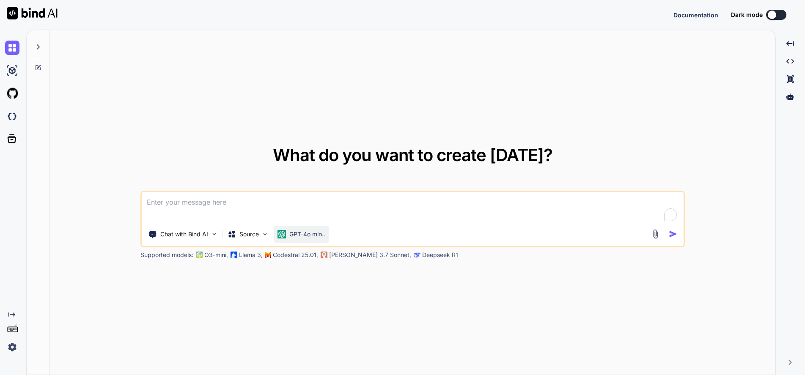
click at [288, 235] on div "GPT-4o min.." at bounding box center [301, 234] width 48 height 8
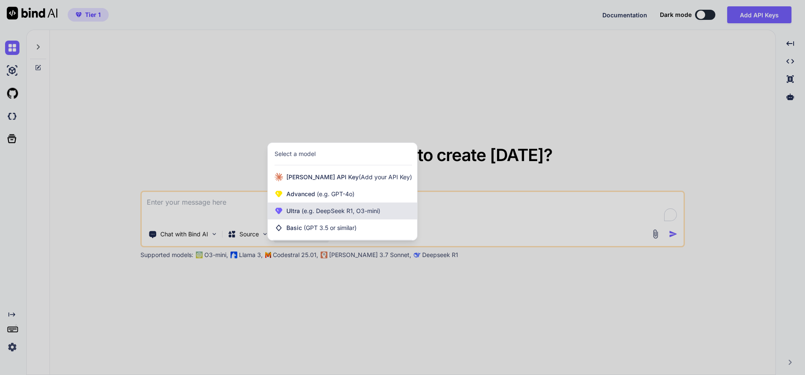
click at [305, 208] on span "(e.g. DeepSeek R1, O3-mini)" at bounding box center [340, 210] width 80 height 7
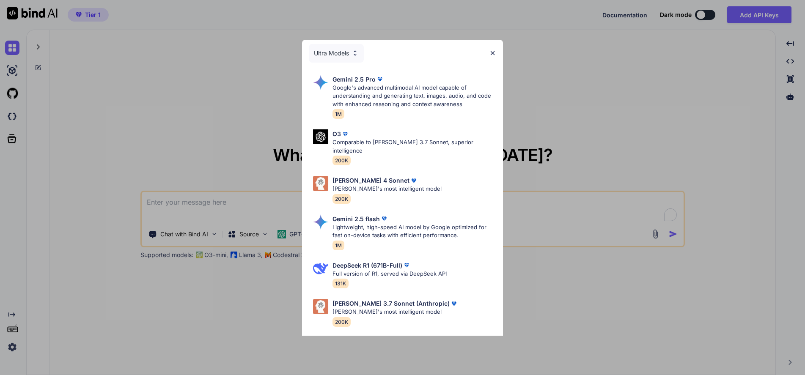
click at [217, 131] on div "Ultra Models Gemini 2.5 Pro Google's advanced multimodal AI model capable of un…" at bounding box center [402, 187] width 805 height 375
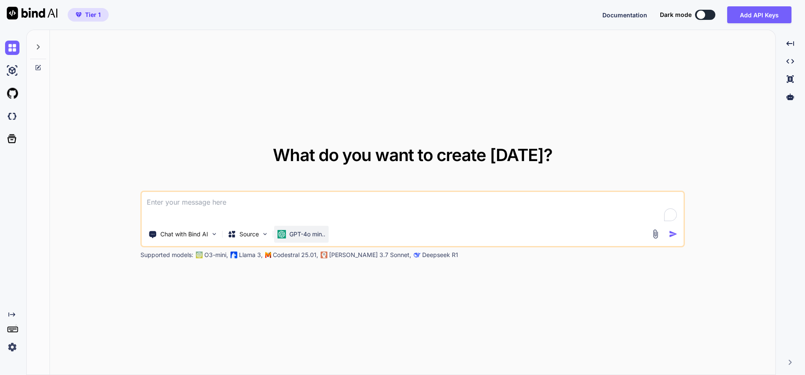
click at [294, 233] on p "GPT-4o min.." at bounding box center [307, 234] width 36 height 8
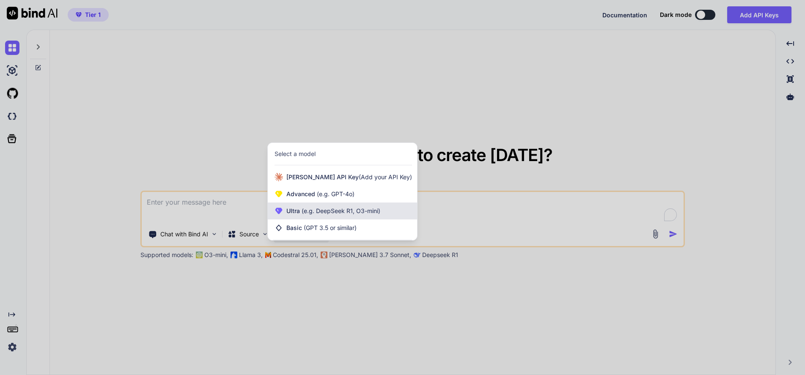
click at [329, 208] on span "(e.g. DeepSeek R1, O3-mini)" at bounding box center [340, 210] width 80 height 7
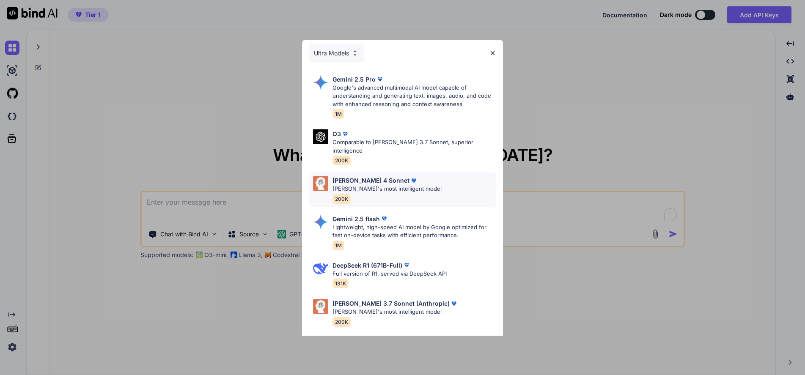
click at [343, 176] on p "[PERSON_NAME] 4 Sonnet" at bounding box center [370, 180] width 77 height 9
type textarea "x"
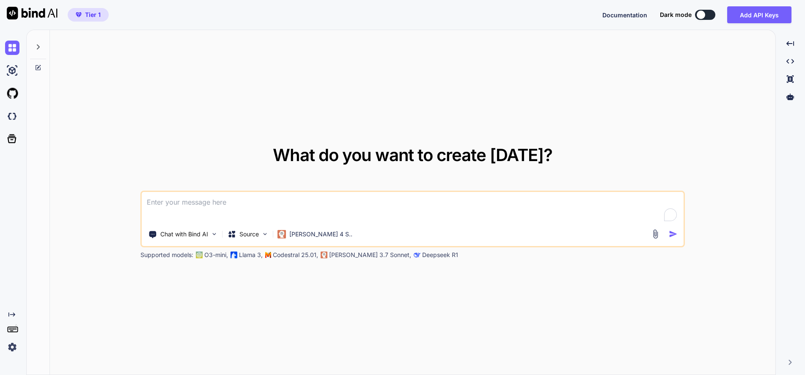
click at [272, 203] on textarea at bounding box center [412, 207] width 541 height 31
type textarea "d"
type textarea "x"
type textarea "da"
type textarea "x"
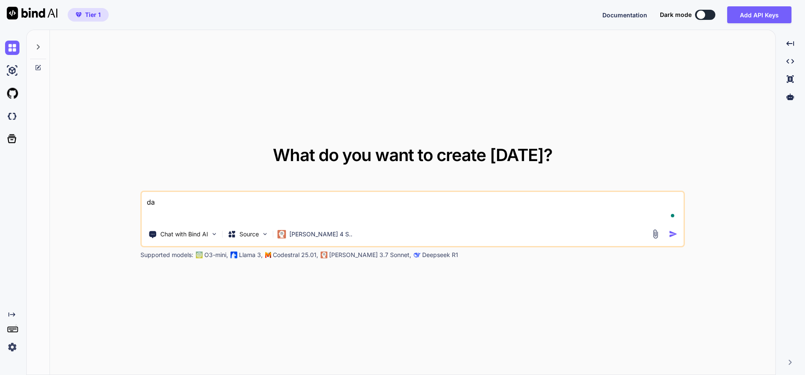
type textarea "dat"
type textarea "x"
type textarea "data"
type textarea "x"
type textarea "data"
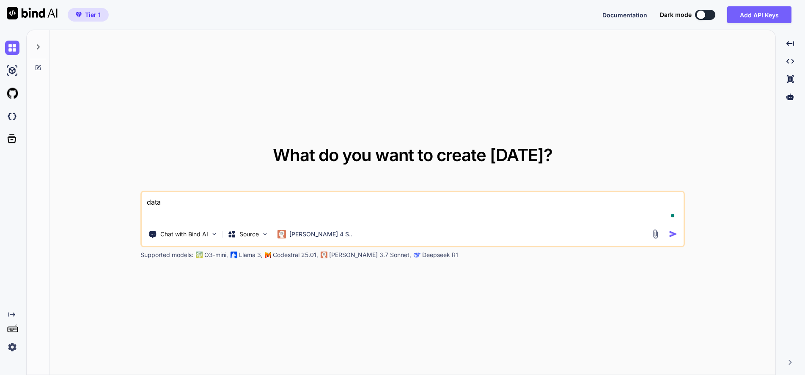
type textarea "x"
type textarea "data n"
type textarea "x"
type textarea "data no"
type textarea "x"
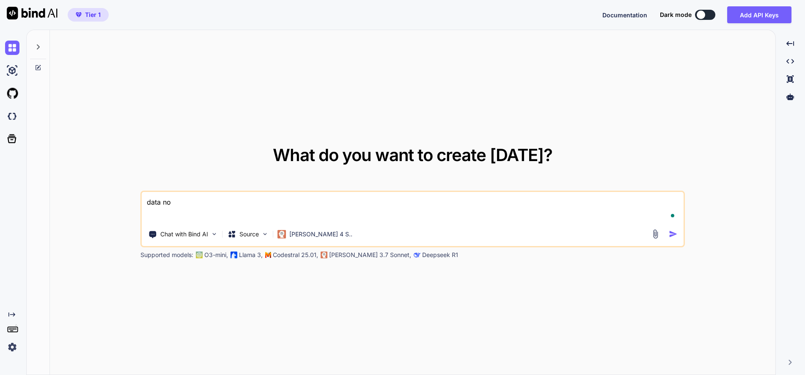
type textarea "data not"
type textarea "x"
type textarea "data not"
type textarea "x"
type textarea "data not s"
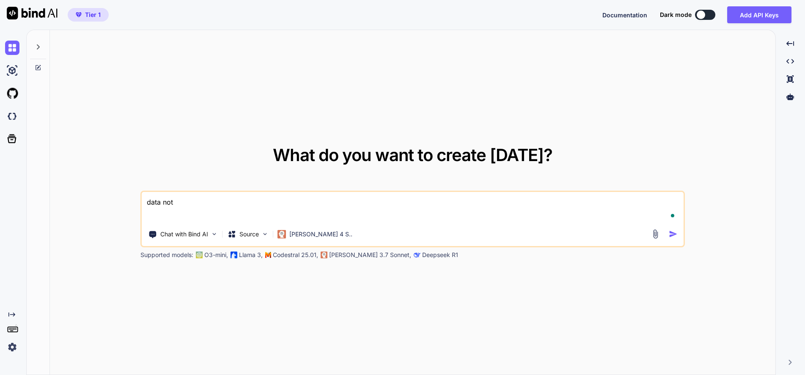
type textarea "x"
type textarea "data not sa"
type textarea "x"
type textarea "data not sav"
type textarea "x"
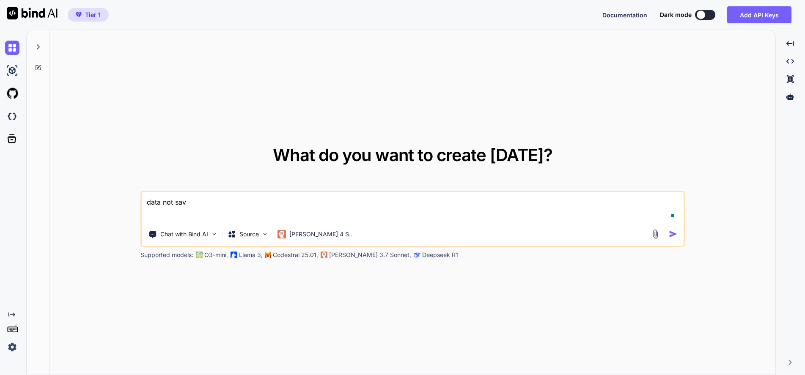
type textarea "data not save"
type textarea "x"
type textarea "data not saved"
type textarea "x"
type textarea "data not saved"
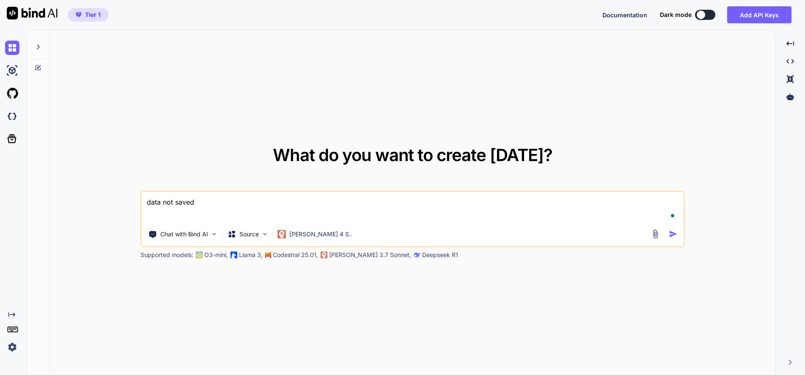
type textarea "x"
type textarea "data not saved f"
type textarea "x"
type textarea "data not saved fi"
type textarea "x"
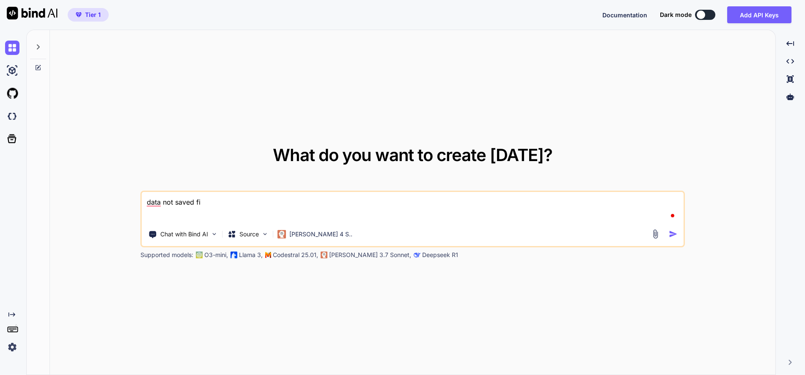
type textarea "data not saved fix"
type textarea "x"
type textarea "data not saved fix"
type textarea "x"
type textarea "data not saved fix i"
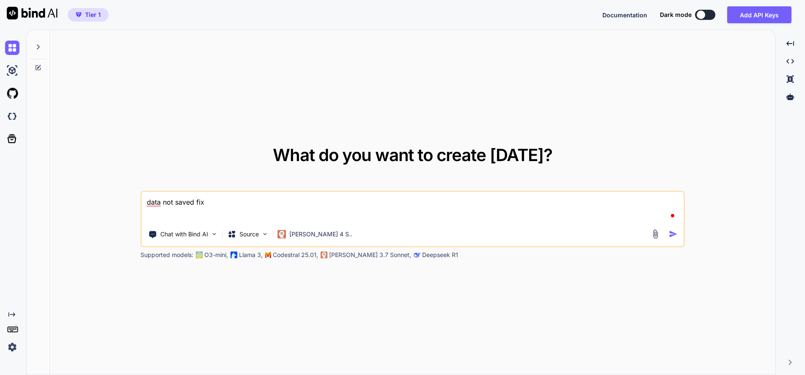
type textarea "x"
type textarea "data not saved fix it"
type textarea "x"
type textarea "data not saved fix it"
type textarea "x"
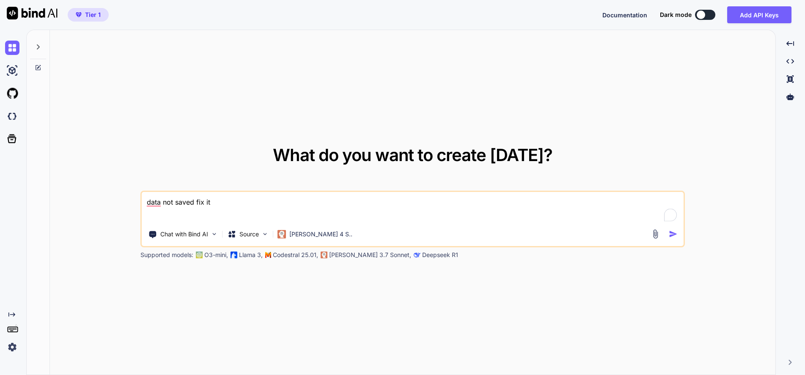
type textarea "data not saved fix it ,"
type textarea "x"
type textarea "data not saved fix it ,"
type textarea "x"
type textarea "data not saved fix it , w"
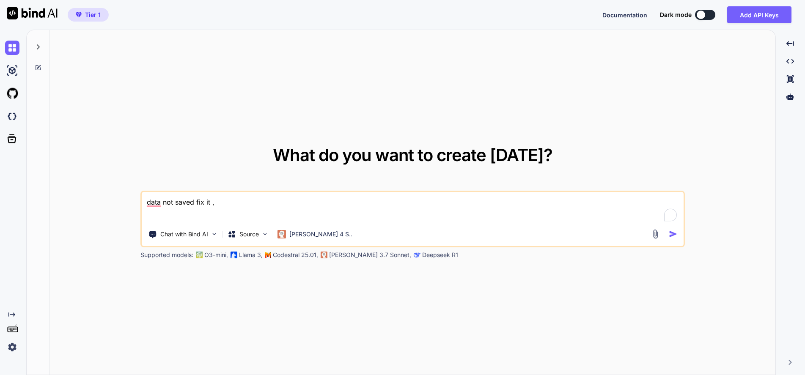
type textarea "x"
type textarea "data not saved fix it , wh"
type textarea "x"
type textarea "data not saved fix it , whe"
type textarea "x"
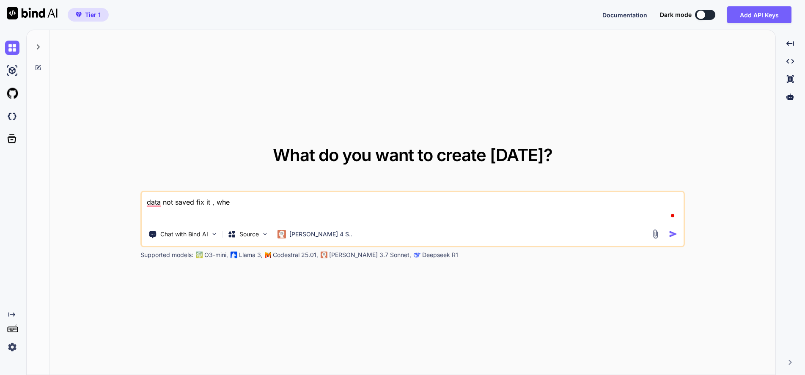
type textarea "data not saved fix it , when"
type textarea "x"
type textarea "data not saved fix it , when"
type textarea "x"
type textarea "data not saved fix it , when u"
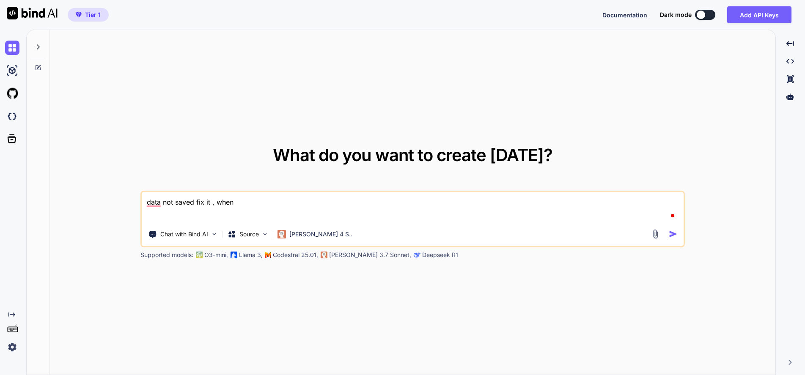
type textarea "x"
type textarea "data not saved fix it , when us"
type textarea "x"
type textarea "data not saved fix it , when use"
type textarea "x"
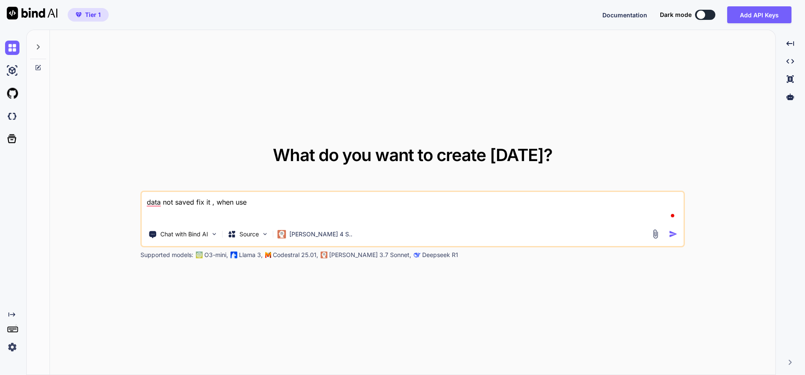
type textarea "data not saved fix it , when user"
type textarea "x"
type textarea "data not saved fix it , when user"
type textarea "x"
type textarea "data not saved fix it , when user r"
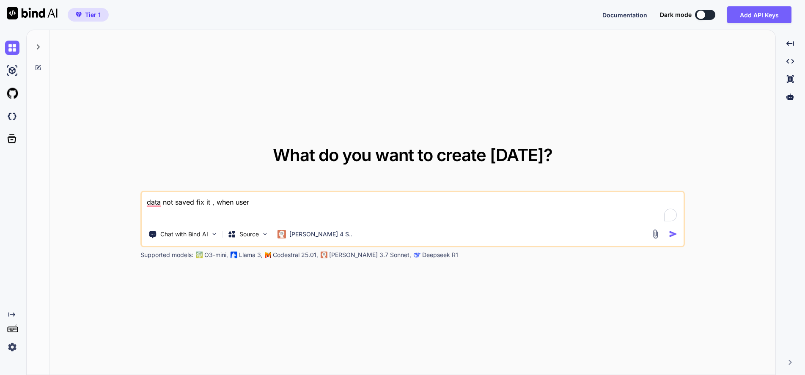
type textarea "x"
type textarea "data not saved fix it , when user re"
type textarea "x"
type textarea "data not saved fix it , when user ref"
type textarea "x"
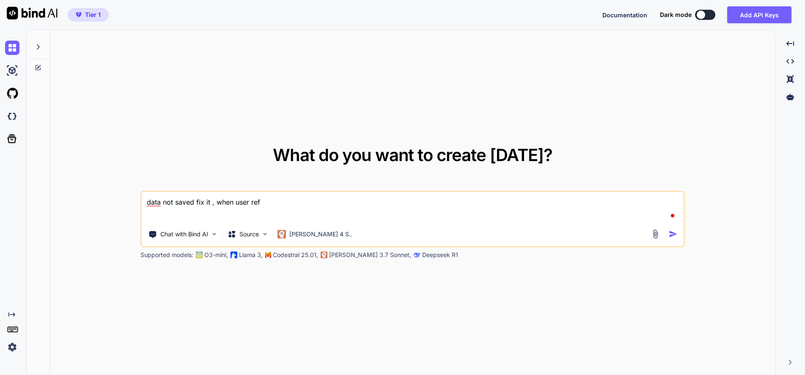
type textarea "data not saved fix it , when user refr"
type textarea "x"
type textarea "data not saved fix it , when user refre"
type textarea "x"
type textarea "data not saved fix it , when user refres"
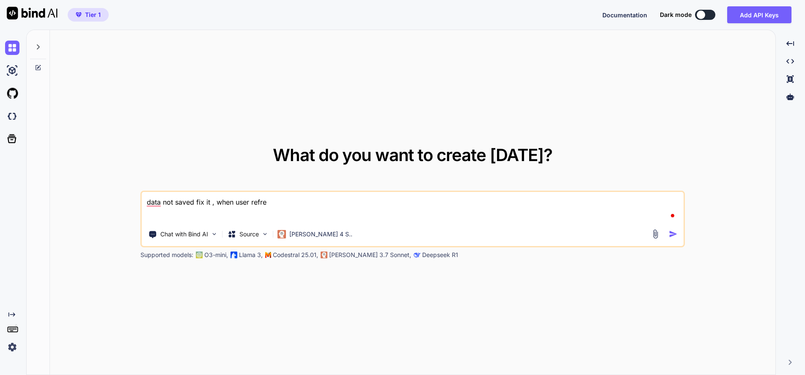
type textarea "x"
type textarea "data not saved fix it , when user refresh"
type textarea "x"
type textarea "data not saved fix it , when user refresh"
type textarea "x"
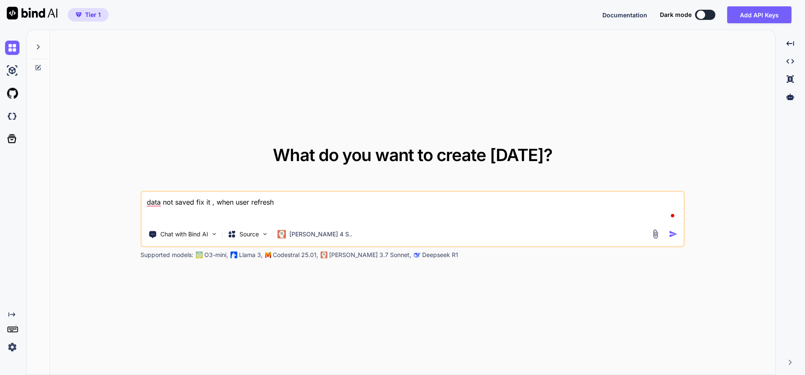
type textarea "data not saved fix it , when user refresh t"
type textarea "x"
type textarea "data not saved fix it , when user refresh th"
type textarea "x"
type textarea "data not saved fix it , when user refresh the"
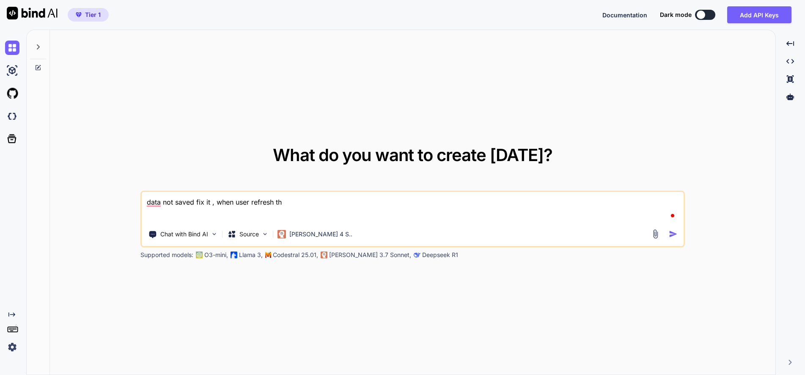
type textarea "x"
type textarea "data not saved fix it , when user refresh then"
type textarea "x"
type textarea "data not saved fix it , when user refresh then"
type textarea "x"
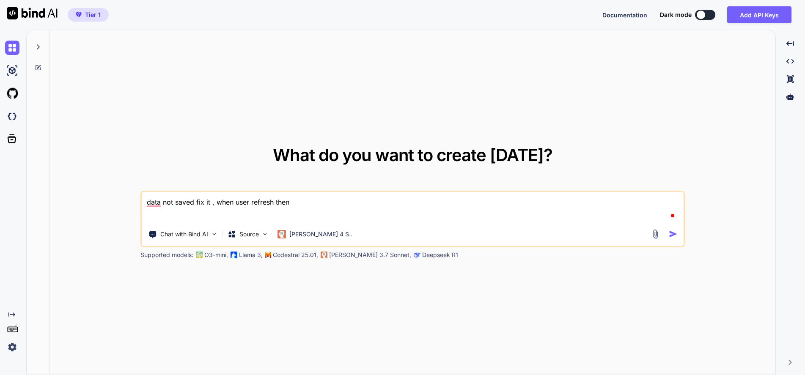
type textarea "data not saved fix it , when user refresh then d"
type textarea "x"
type textarea "data not saved fix it , when user refresh then da"
type textarea "x"
type textarea "data not saved fix it , when user refresh then dad"
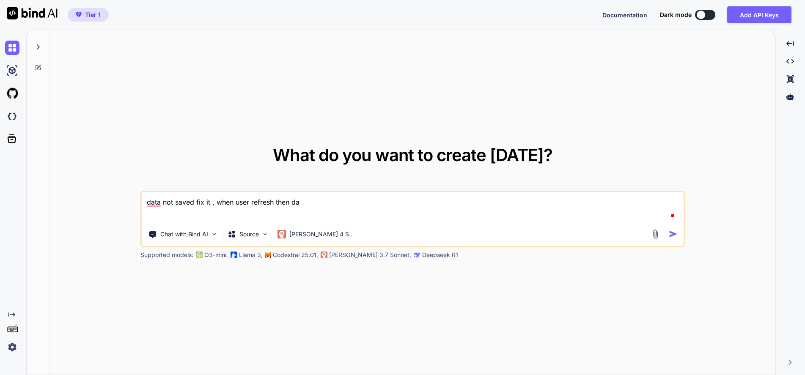
type textarea "x"
type textarea "data not saved fix it , when user refresh then da"
type textarea "x"
type textarea "data not saved fix it , when user refresh then dat"
type textarea "x"
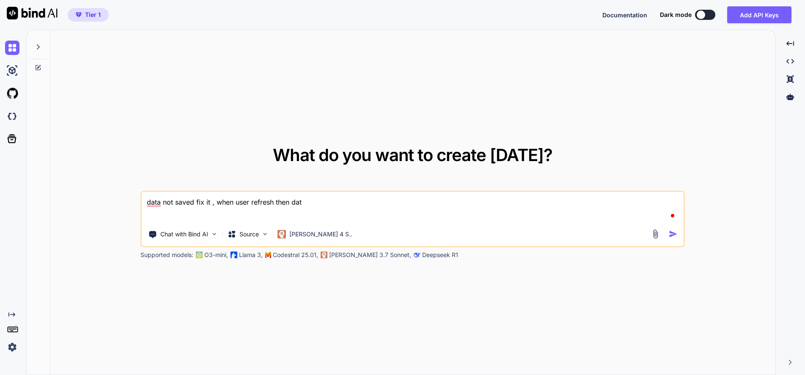
type textarea "data not saved fix it , when user refresh then data"
type textarea "x"
type textarea "data not saved fix it , when user refresh then data"
type textarea "x"
type textarea "data not saved fix it , when user refresh then data w"
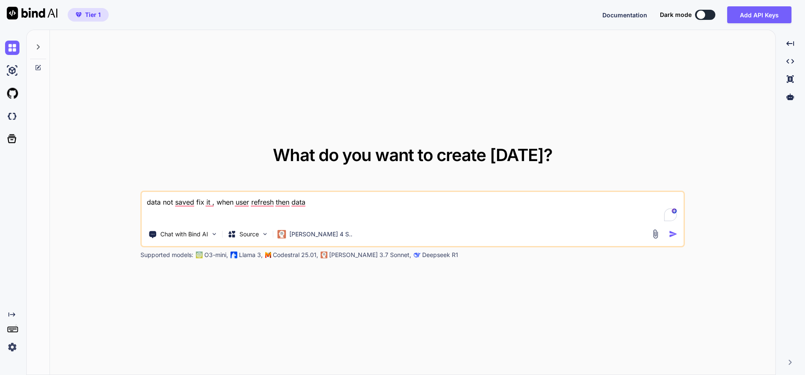
type textarea "x"
type textarea "data not saved fix it , when user refresh then data wi"
type textarea "x"
type textarea "data not saved fix it , when user refresh then data wil"
type textarea "x"
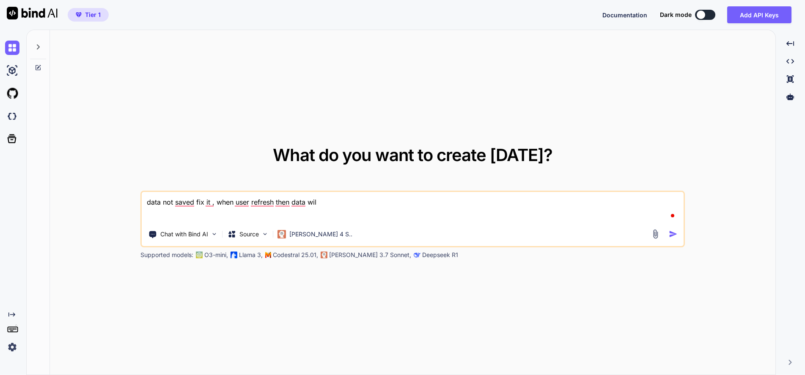
type textarea "data not saved fix it , when user refresh then data will"
type textarea "x"
type textarea "data not saved fix it , when user refresh then data will"
type textarea "x"
type textarea "data not saved fix it , when user refresh then data will g"
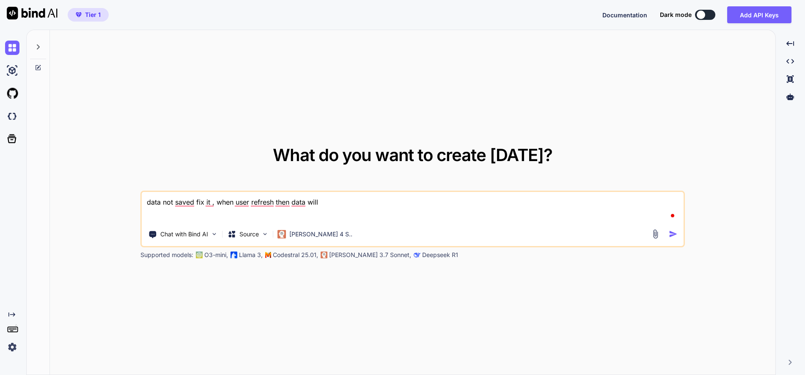
type textarea "x"
type textarea "data not saved fix it , when user refresh then data will go"
type textarea "x"
type textarea "data not saved fix it , when user refresh then data will gon"
type textarea "x"
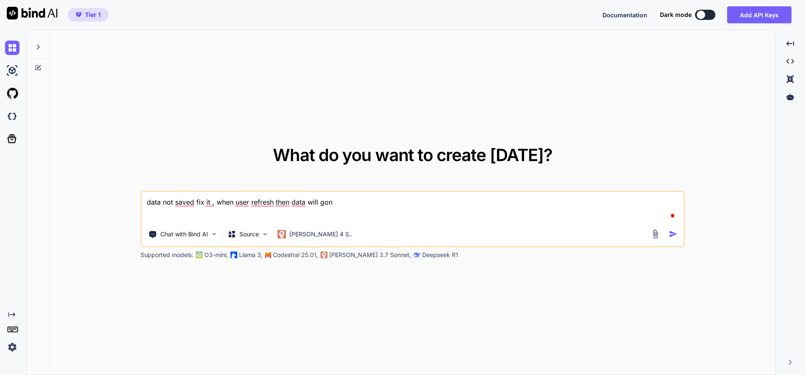
type textarea "data not saved fix it , when user refresh then data will gone"
type textarea "x"
type textarea "data not saved fix it , when user refresh then data will gone"
type textarea "x"
type textarea "data not saved fix it , when user refresh then data will gone ,"
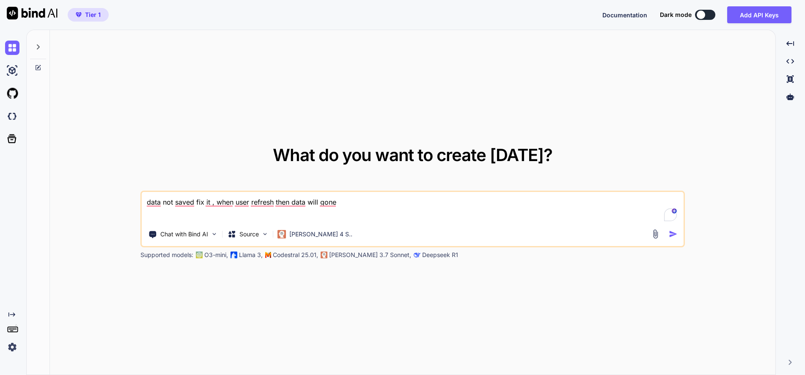
type textarea "x"
type textarea "data not saved fix it , when user refresh then data will gone ,"
type textarea "x"
type textarea "data not saved fix it , when user refresh then data will gone , l"
type textarea "x"
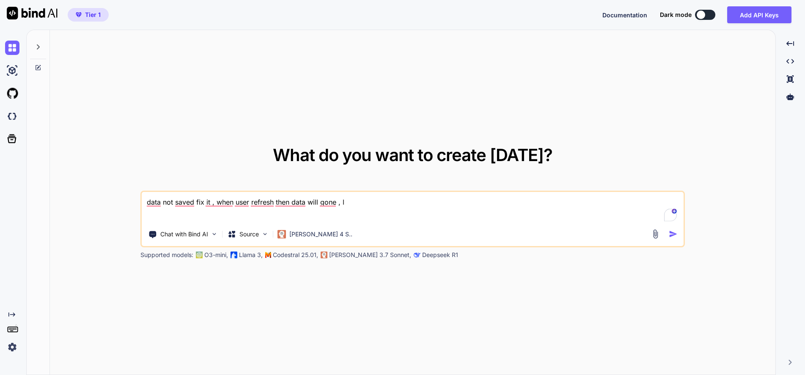
type textarea "data not saved fix it , when user refresh then data will gone , lo"
type textarea "x"
type textarea "data not saved fix it , when user refresh then data will gone , loc"
type textarea "x"
type textarea "data not saved fix it , when user refresh then data will gone , loca"
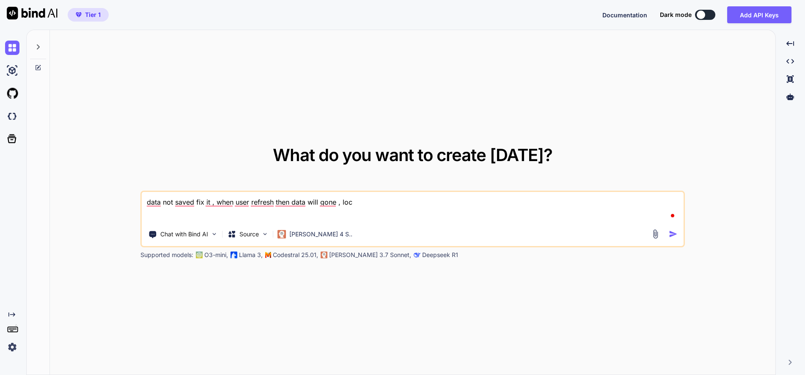
type textarea "x"
type textarea "data not saved fix it , when user refresh then data will gone , local"
type textarea "x"
type textarea "data not saved fix it , when user refresh then data will gone , local"
type textarea "x"
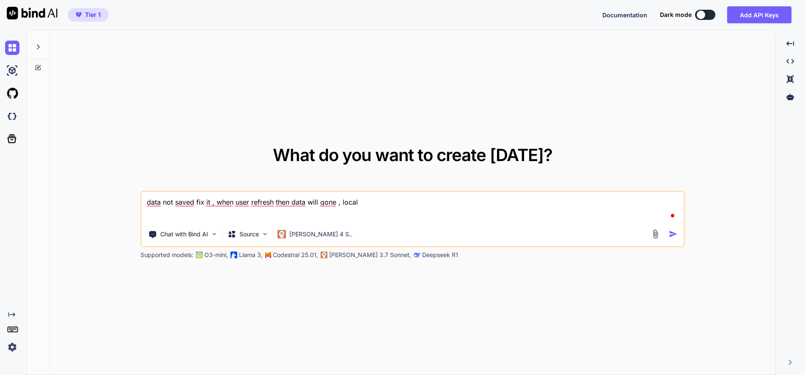
type textarea "data not saved fix it , when user refresh then data will gone , local s"
type textarea "x"
type textarea "data not saved fix it , when user refresh then data will gone , local st"
type textarea "x"
type textarea "data not saved fix it , when user refresh then data will gone , local sto"
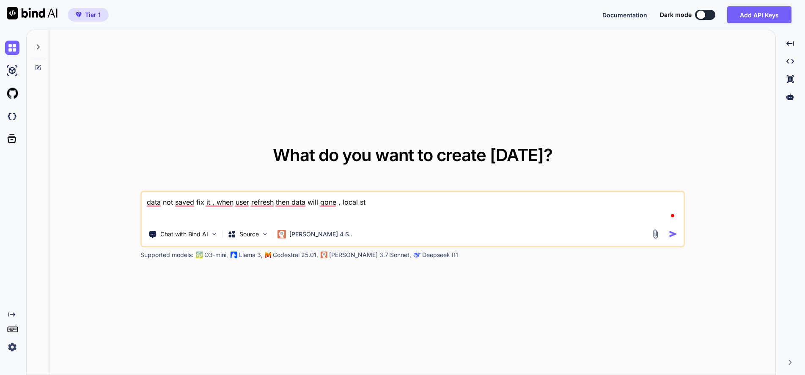
type textarea "x"
type textarea "data not saved fix it , when user refresh then data will gone , local stor"
type textarea "x"
type textarea "data not saved fix it , when user refresh then data will gone , local stora"
type textarea "x"
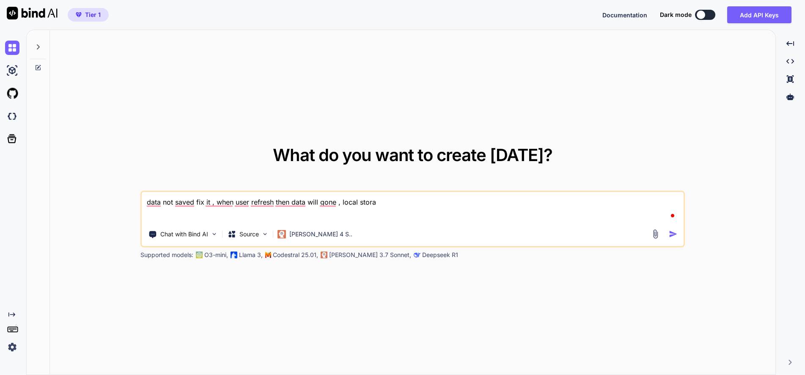
type textarea "data not saved fix it , when user refresh then data will gone , local storag"
type textarea "x"
type textarea "data not saved fix it , when user refresh then data will gone , local storage"
type textarea "x"
type textarea "data not saved fix it , when user refresh then data will gone , local storage"
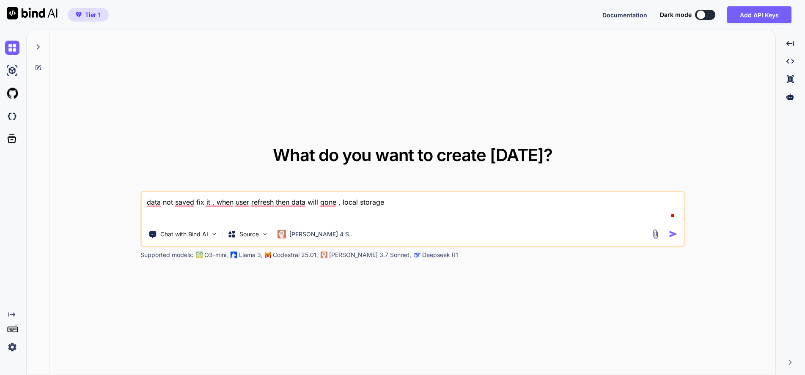
type textarea "x"
type textarea "data not saved fix it , when user refresh then data will gone , local storage n"
type textarea "x"
type textarea "data not saved fix it , when user refresh then data will gone , local storage no"
type textarea "x"
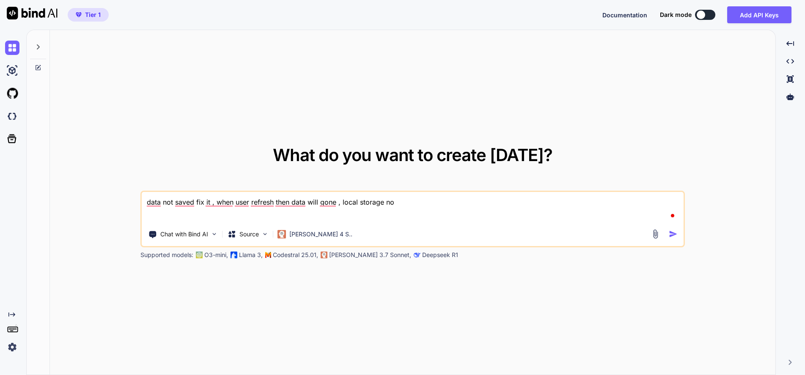
type textarea "data not saved fix it , when user refresh then data will gone , local storage n…"
type textarea "x"
type textarea "data not saved fix it , when user refresh then data will gone , local storage n…"
type textarea "x"
type textarea "data not saved fix it , when user refresh then data will gone , local storage n…"
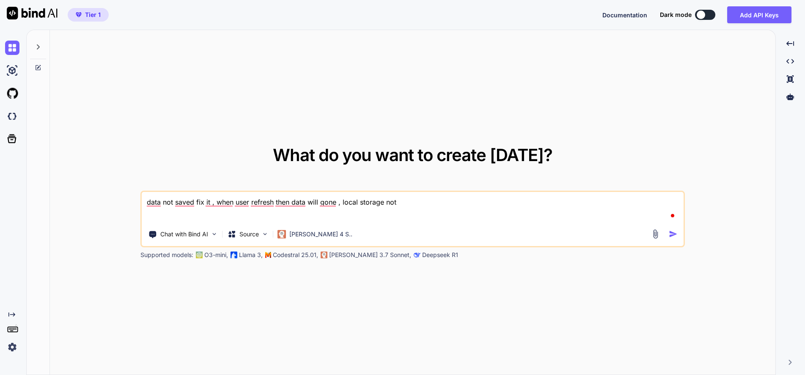
type textarea "x"
type textarea "data not saved fix it , when user refresh then data will gone , local storage n…"
type textarea "x"
type textarea "data not saved fix it , when user refresh then data will gone , local storage n…"
type textarea "x"
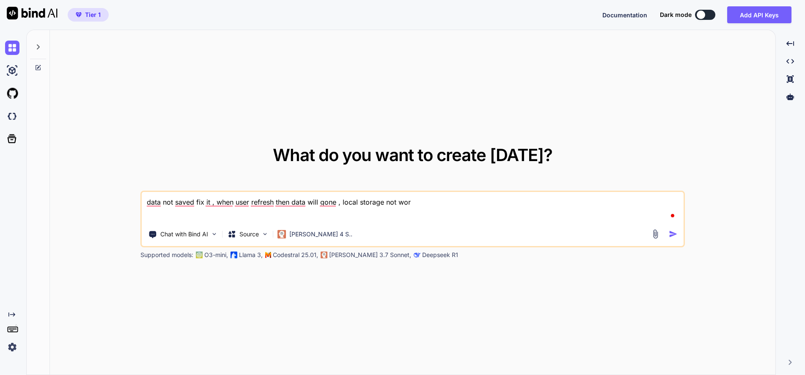
type textarea "data not saved fix it , when user refresh then data will gone , local storage n…"
type textarea "x"
type textarea "data not saved fix it , when user refresh then data will gone , local storage n…"
type textarea "x"
type textarea "data not saved fix it , when user refresh then data will gone , local storage n…"
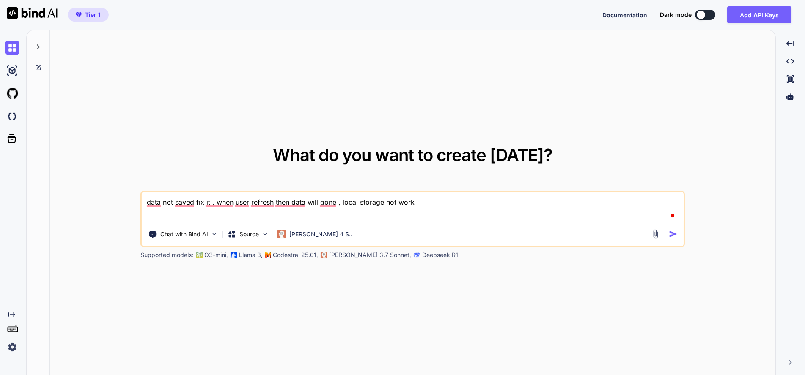
type textarea "x"
type textarea "data not saved fix it , when user refresh then data will gone , local storage n…"
type textarea "x"
type textarea "data not saved fix it , when user refresh then data will gone , local storage n…"
type textarea "x"
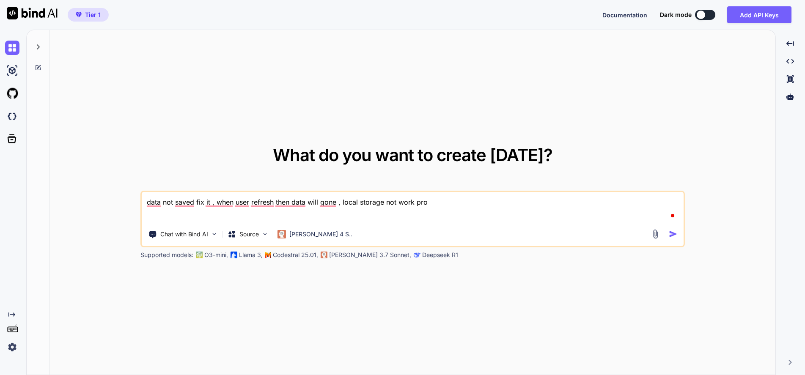
type textarea "data not saved fix it , when user refresh then data will gone , local storage n…"
type textarea "x"
type textarea "data not saved fix it , when user refresh then data will gone , local storage n…"
type textarea "x"
type textarea "data not saved fix it , when user refresh then data will gone , local storage n…"
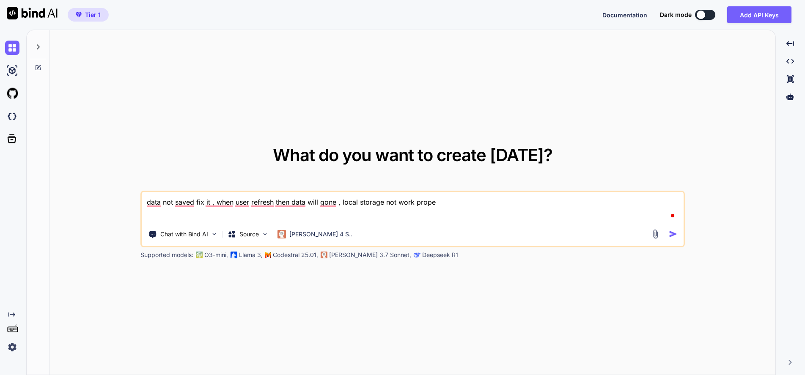
type textarea "x"
type textarea "data not saved fix it , when user refresh then data will gone , local storage n…"
type textarea "x"
type textarea "data not saved fix it , when user refresh then data will gone , local storage n…"
type textarea "x"
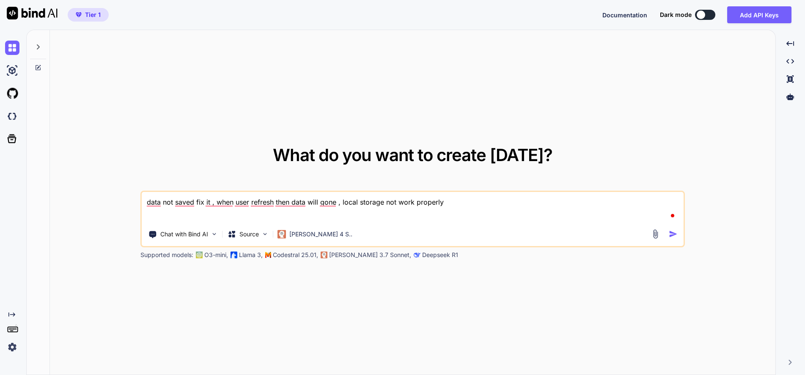
type textarea "data not saved fix it , when user refresh then data will gone , local storage n…"
type textarea "x"
type textarea "data not saved fix it , when user refresh then data will gone , local storage n…"
type textarea "x"
type textarea "data not saved fix it , when user refresh then data will gone , local storage n…"
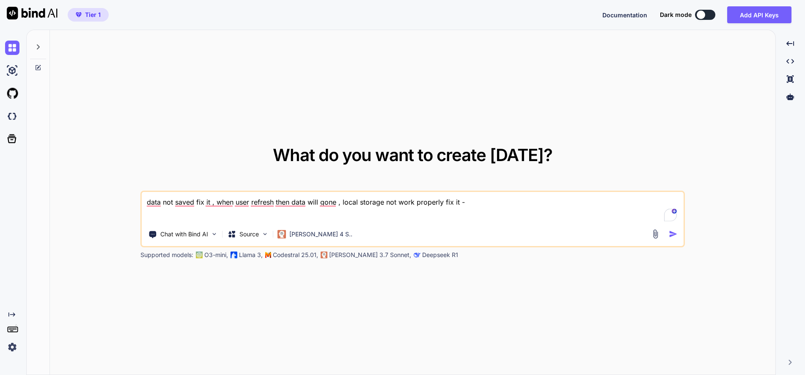
paste textarea "styles.css - "/* Reset and Base Styles */ * { margin: 0; padding: 0; box-sizing…"
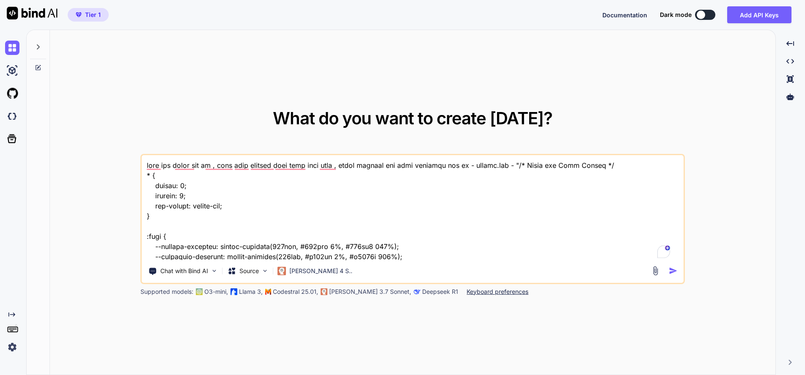
scroll to position [76039, 0]
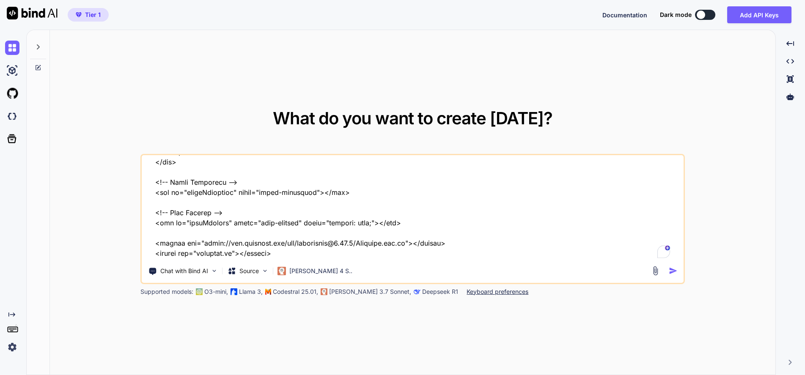
click at [678, 269] on button "button" at bounding box center [674, 270] width 12 height 9
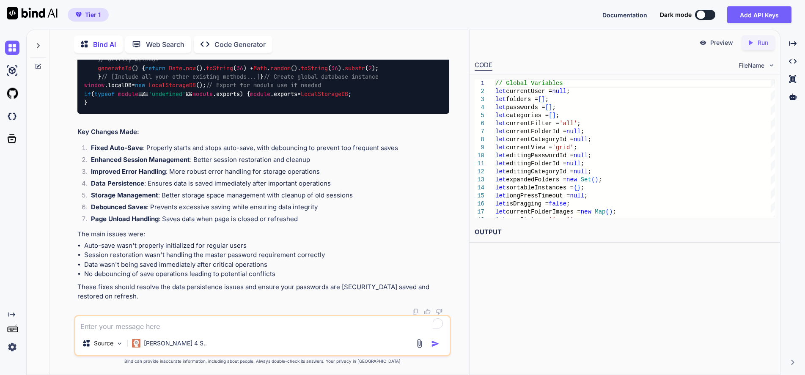
scroll to position [22915, 0]
click at [195, 324] on textarea at bounding box center [262, 323] width 374 height 15
drag, startPoint x: 83, startPoint y: 170, endPoint x: 127, endPoint y: 165, distance: 44.3
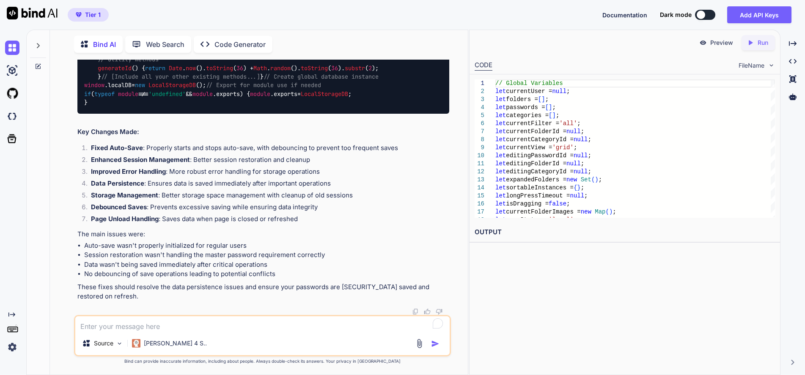
copy h3 "database.js ("
click at [126, 327] on textarea at bounding box center [262, 323] width 374 height 15
paste textarea "database.js ("
click at [433, 340] on img "button" at bounding box center [435, 344] width 8 height 8
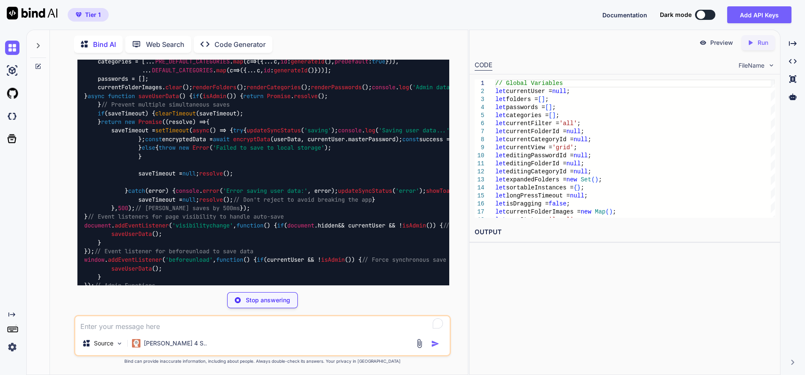
scroll to position [23165, 0]
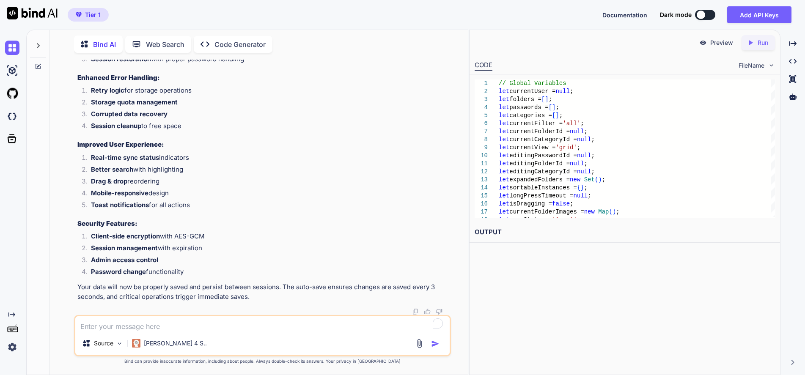
scroll to position [51331, 0]
click at [132, 240] on strong "Client-side encryption" at bounding box center [125, 236] width 69 height 8
click at [127, 332] on div "Source [PERSON_NAME] 4 S.." at bounding box center [262, 335] width 377 height 41
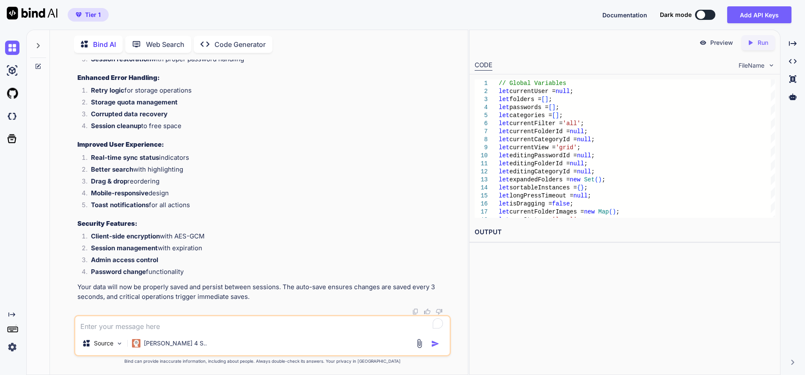
click at [128, 324] on textarea at bounding box center [262, 323] width 374 height 15
click at [437, 343] on img "button" at bounding box center [435, 344] width 8 height 8
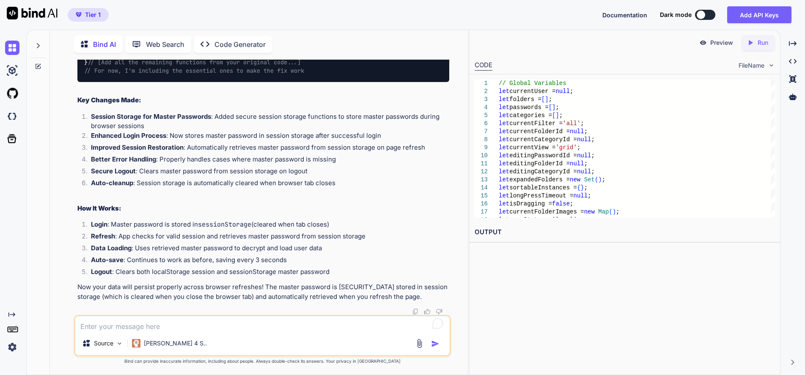
scroll to position [57347, 0]
drag, startPoint x: 96, startPoint y: 239, endPoint x: 121, endPoint y: 245, distance: 26.1
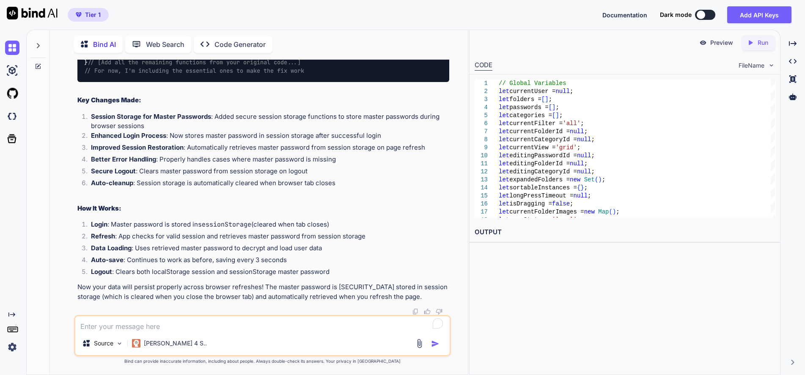
copy strong "script.js"
click at [173, 328] on textarea at bounding box center [262, 323] width 374 height 15
paste textarea "script.js"
click at [431, 343] on img "button" at bounding box center [435, 344] width 8 height 8
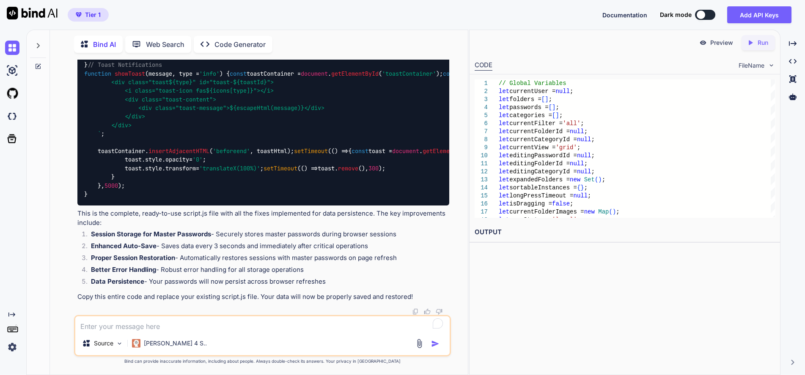
scroll to position [77146, 0]
